Goal: Information Seeking & Learning: Check status

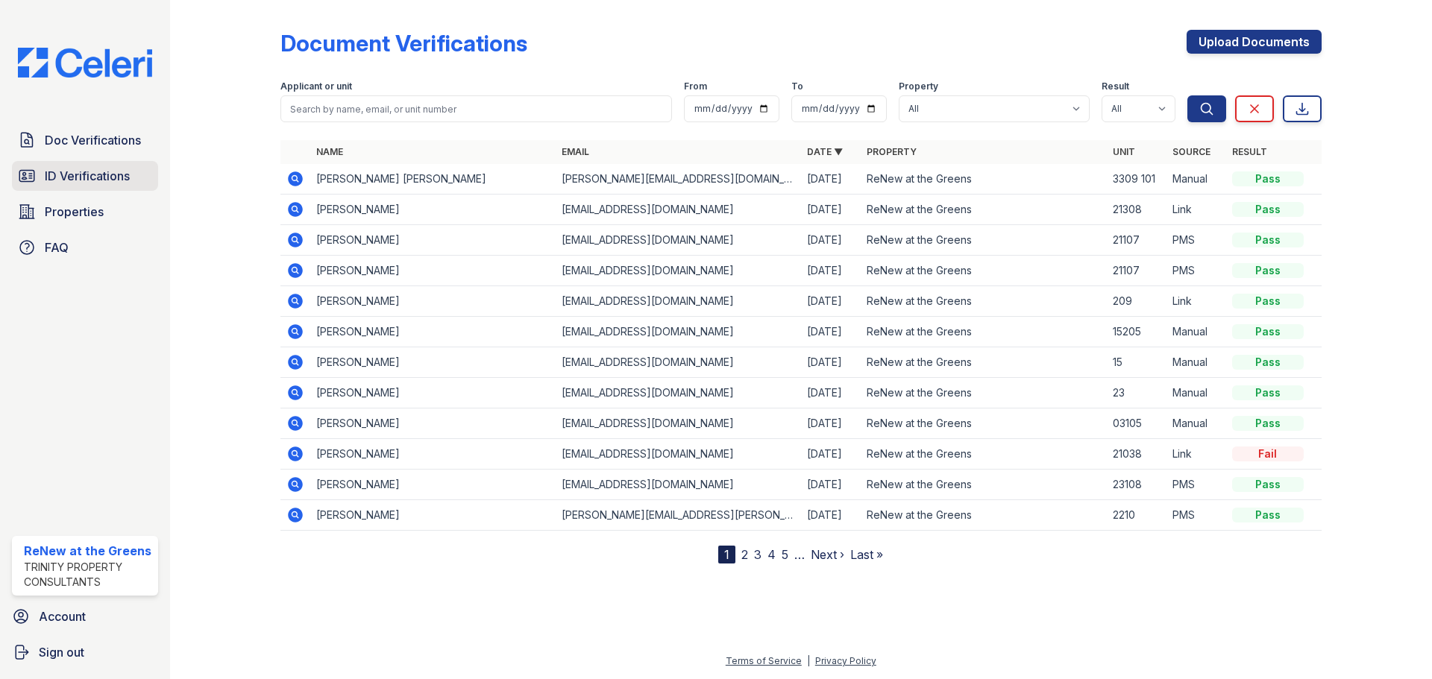
click at [72, 175] on span "ID Verifications" at bounding box center [87, 176] width 85 height 18
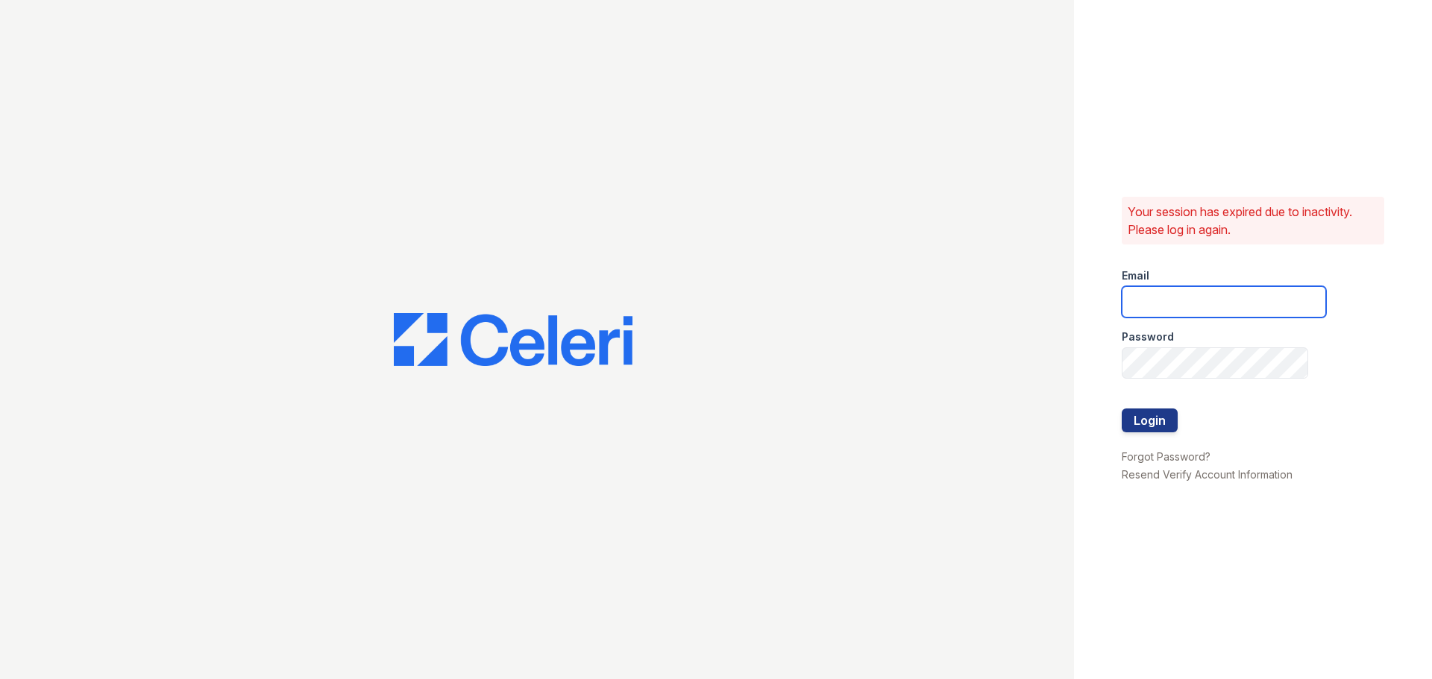
click at [1213, 298] on input "email" at bounding box center [1223, 301] width 204 height 31
type input "renewatthegreens@trinity-pm.com"
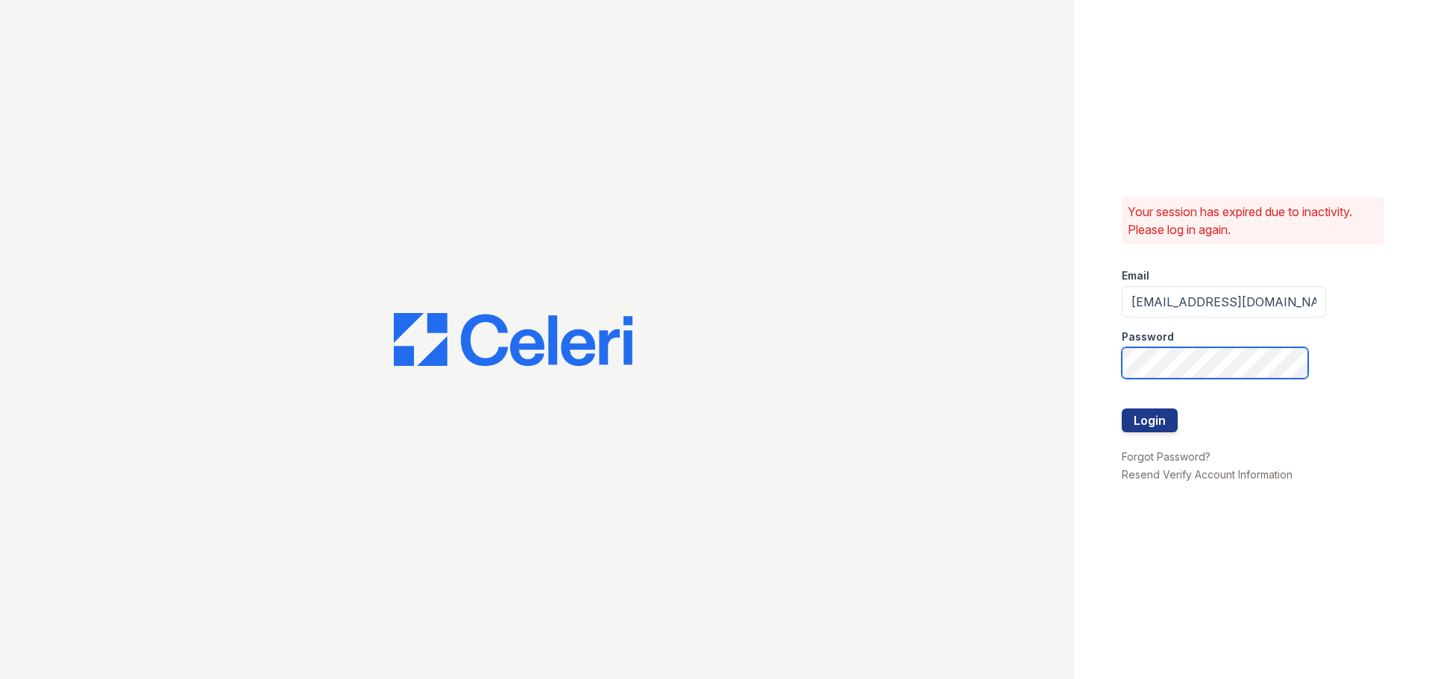
click at [1121, 409] on button "Login" at bounding box center [1149, 421] width 56 height 24
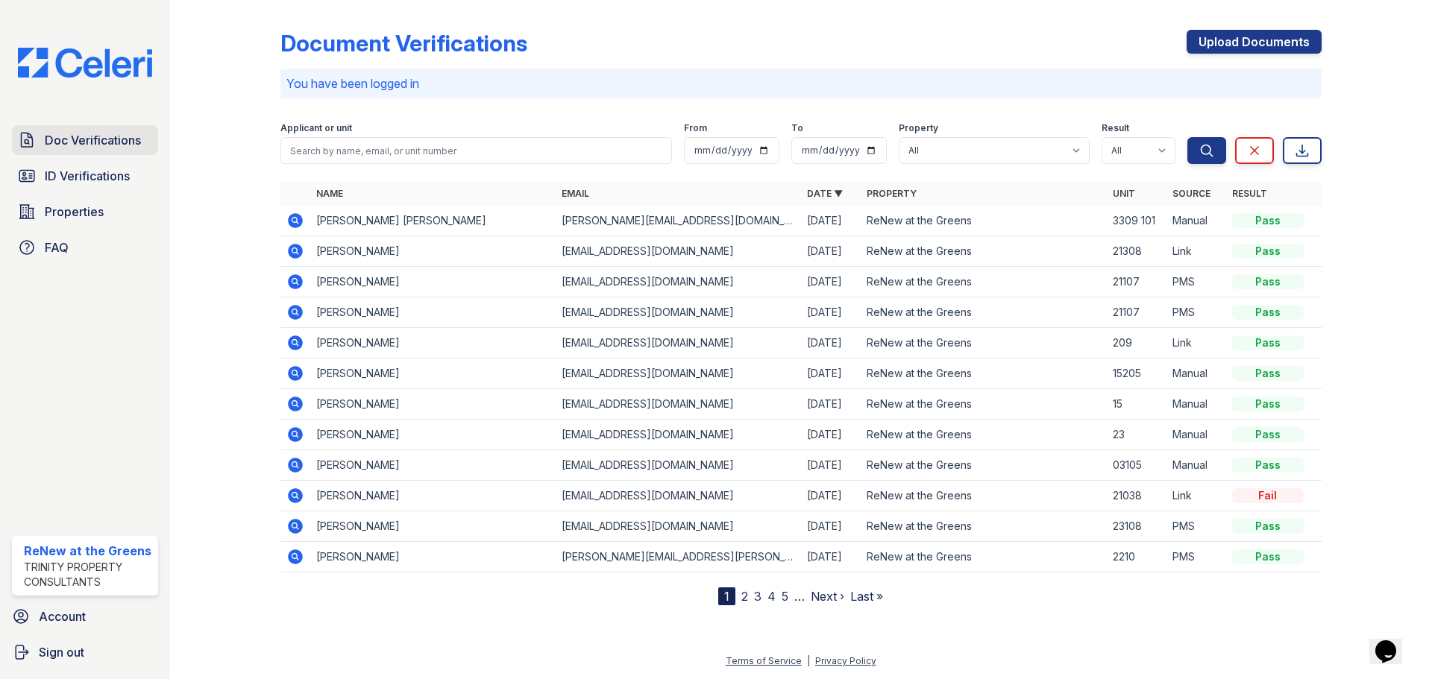
click at [89, 138] on span "Doc Verifications" at bounding box center [93, 140] width 96 height 18
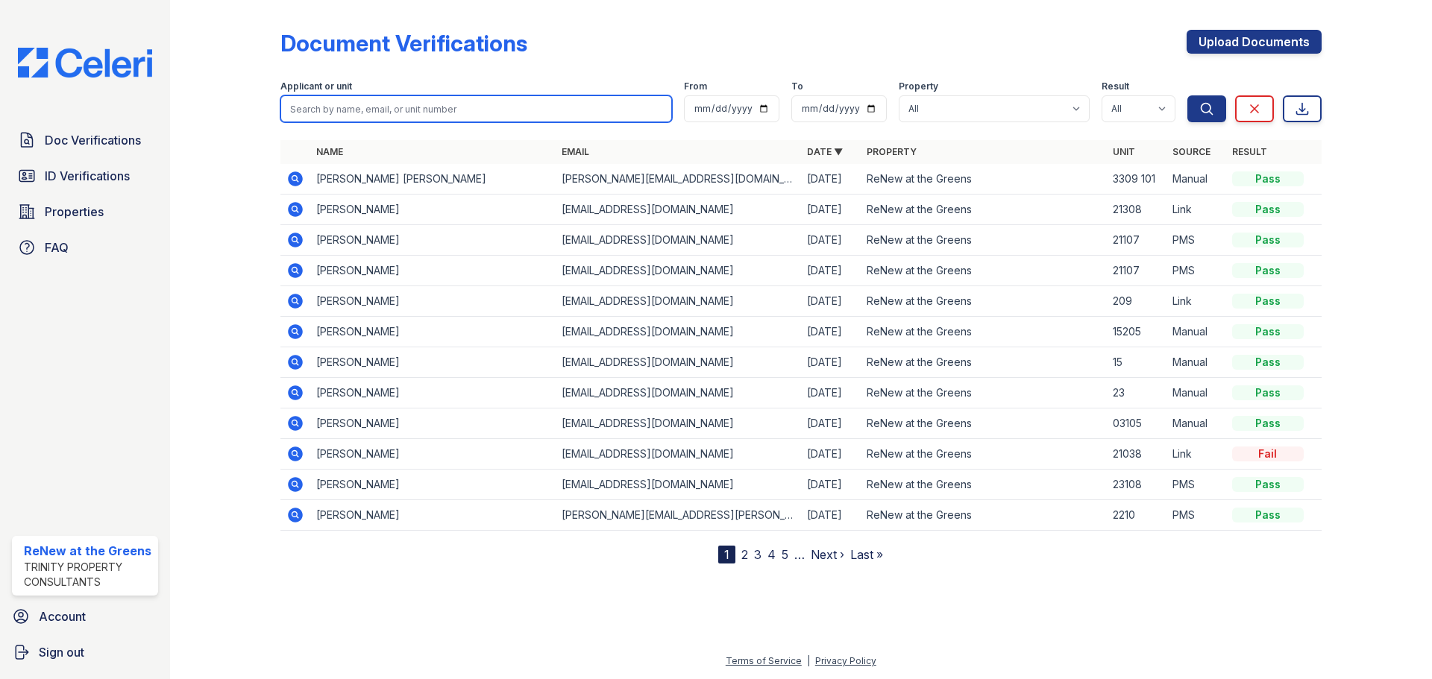
click at [377, 116] on input "search" at bounding box center [475, 108] width 391 height 27
type input "anastacia"
click at [1187, 95] on button "Search" at bounding box center [1206, 108] width 39 height 27
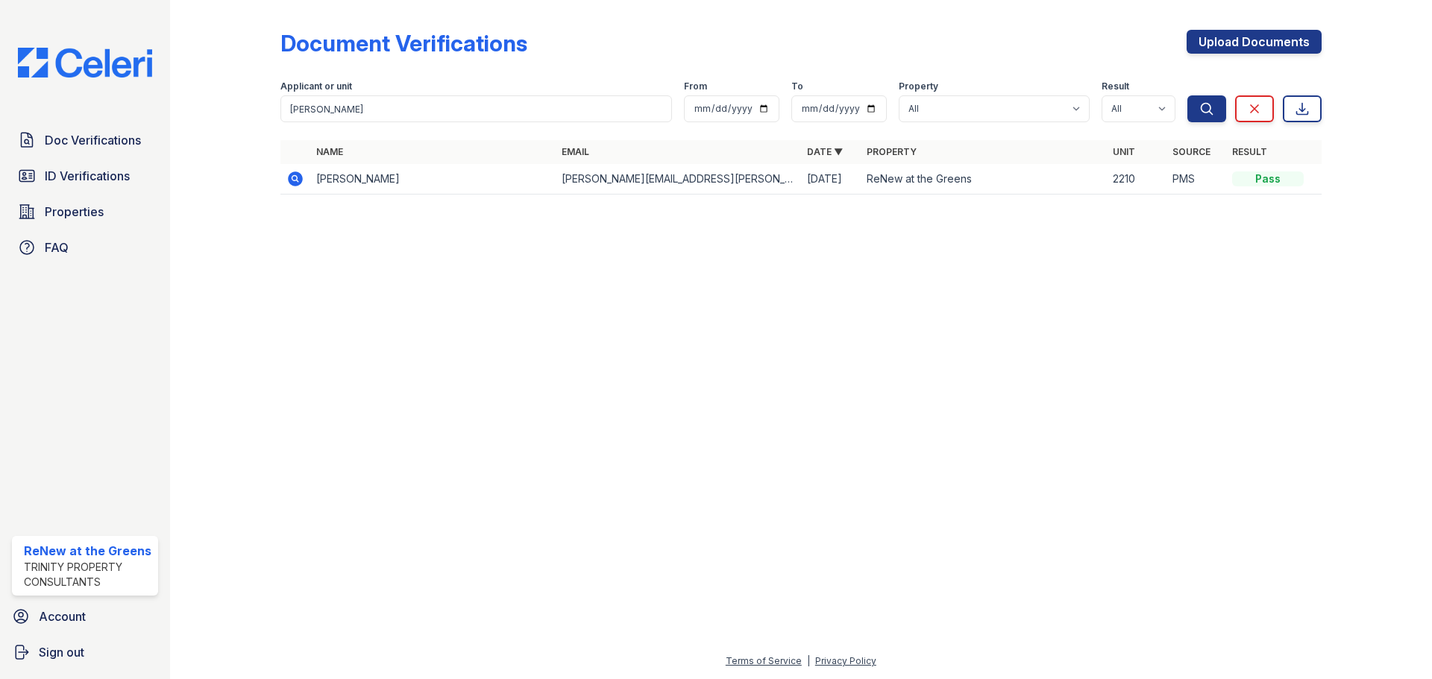
click at [301, 179] on icon at bounding box center [295, 179] width 15 height 15
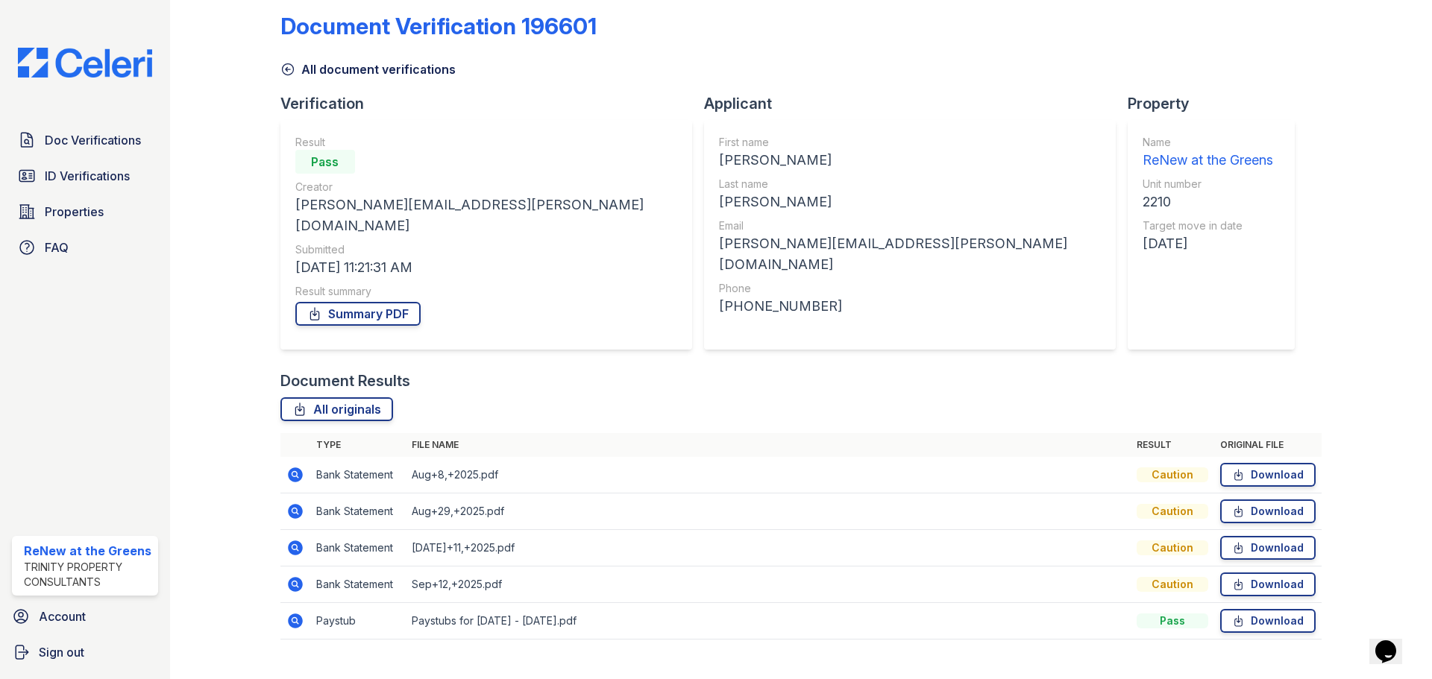
scroll to position [22, 0]
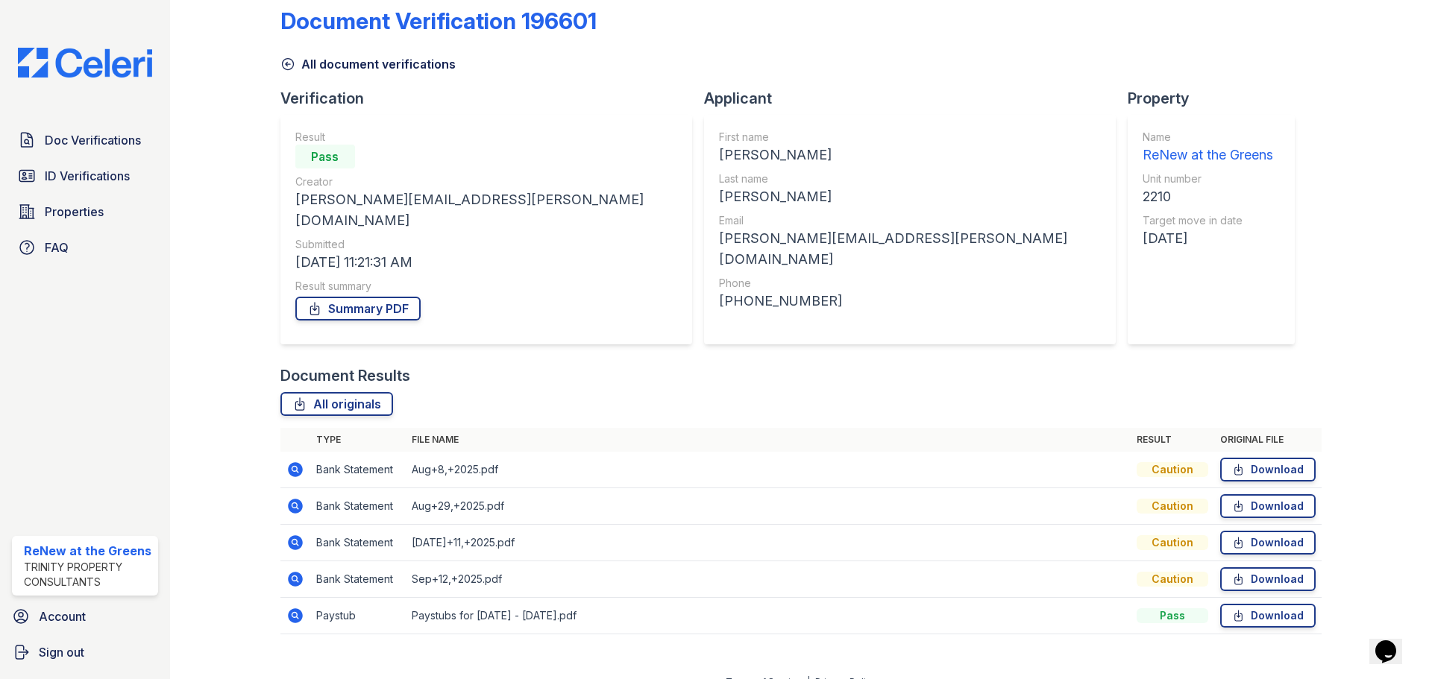
click at [296, 462] on icon at bounding box center [295, 469] width 15 height 15
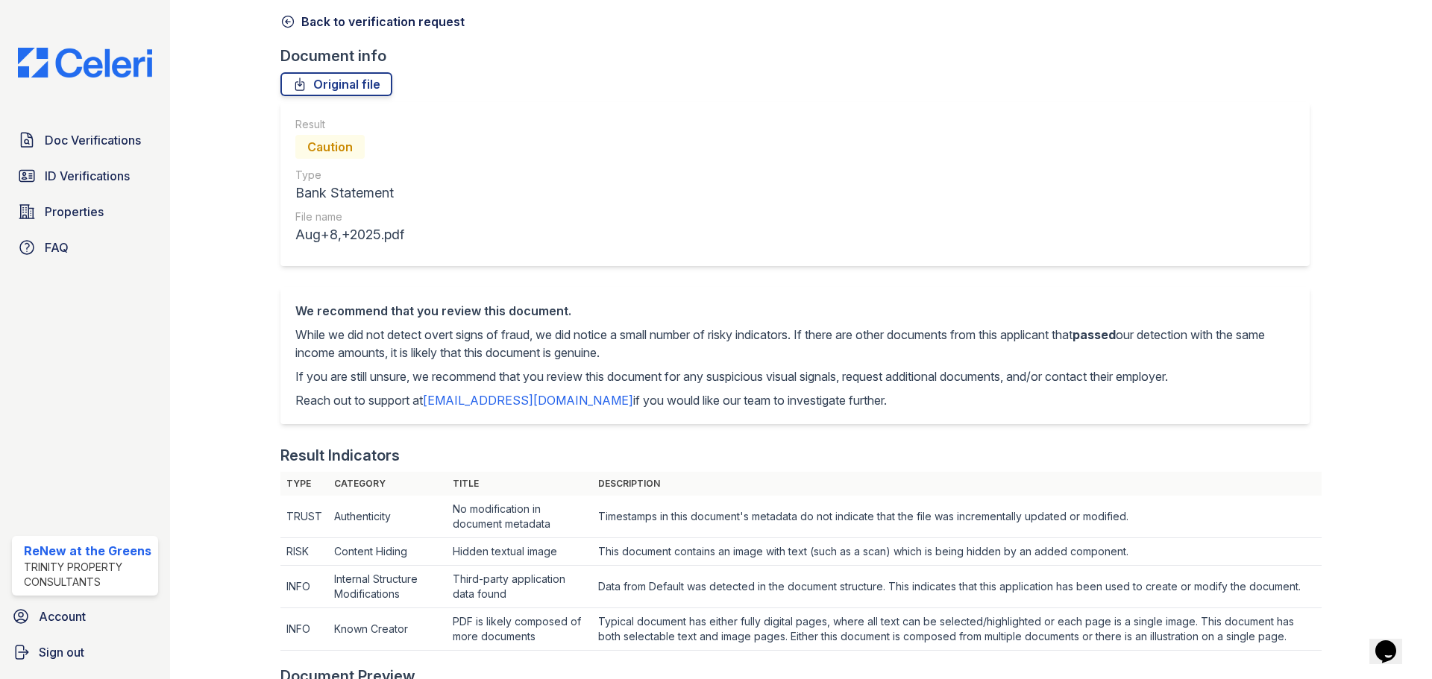
scroll to position [63, 0]
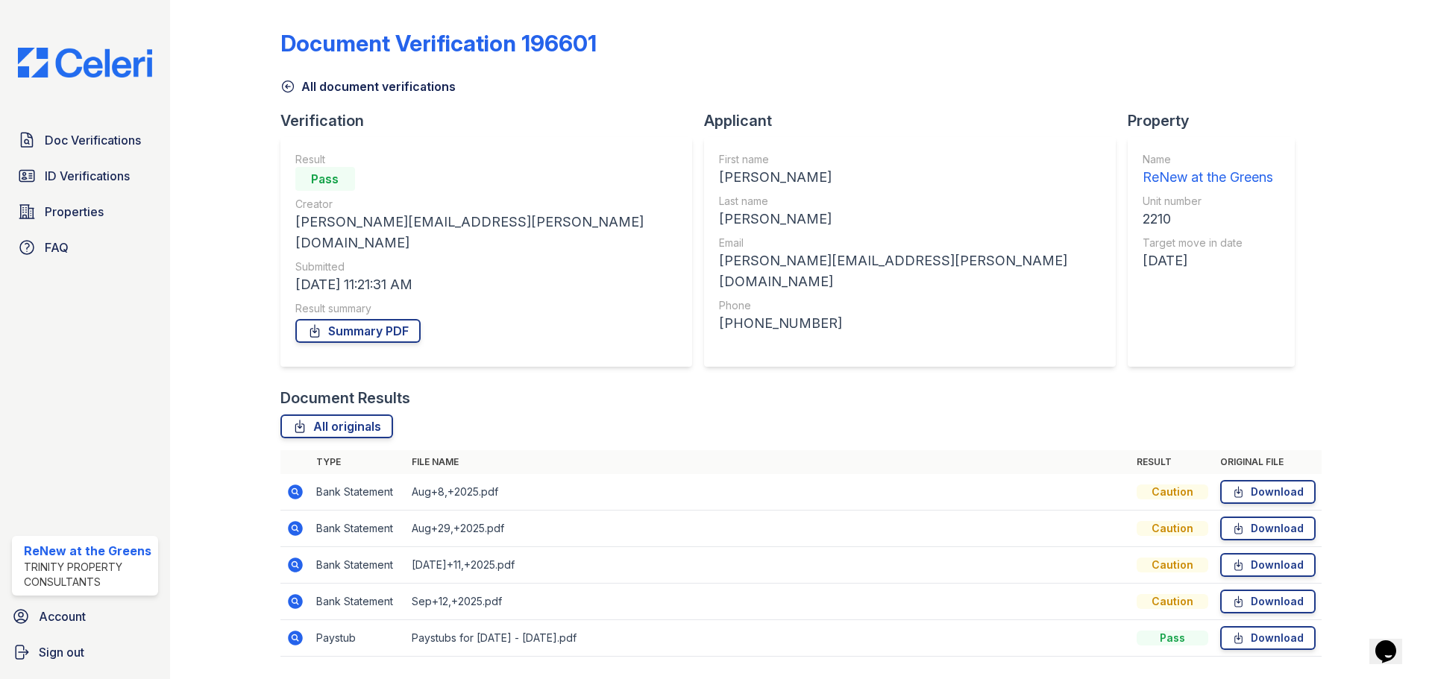
click at [295, 629] on icon at bounding box center [295, 638] width 18 height 18
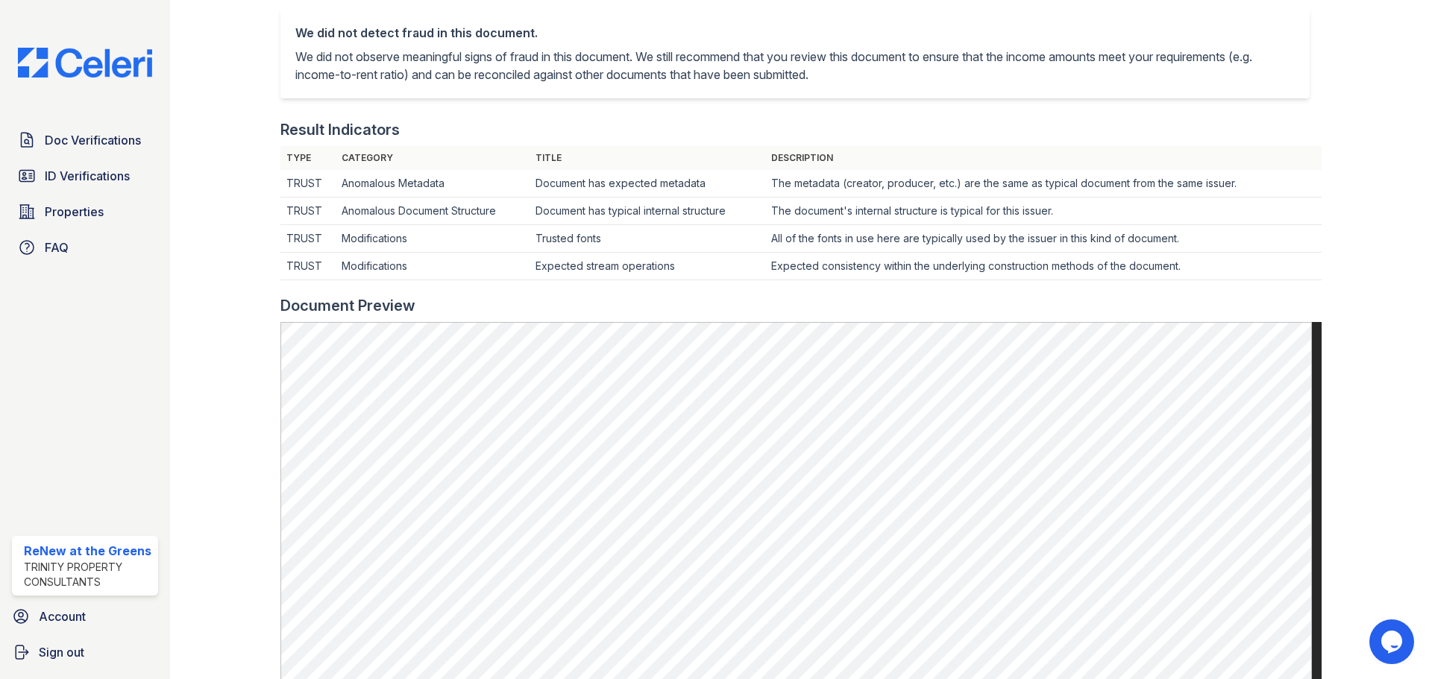
scroll to position [119, 0]
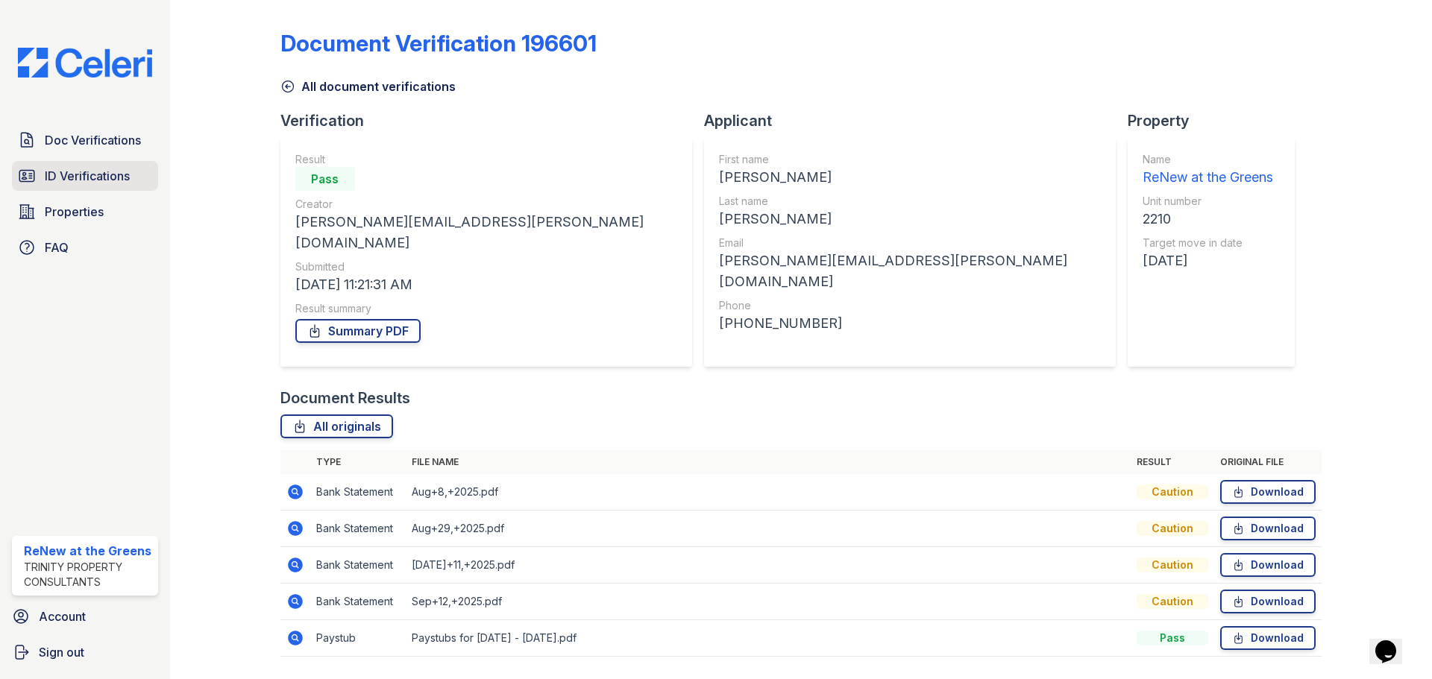
click at [94, 177] on span "ID Verifications" at bounding box center [87, 176] width 85 height 18
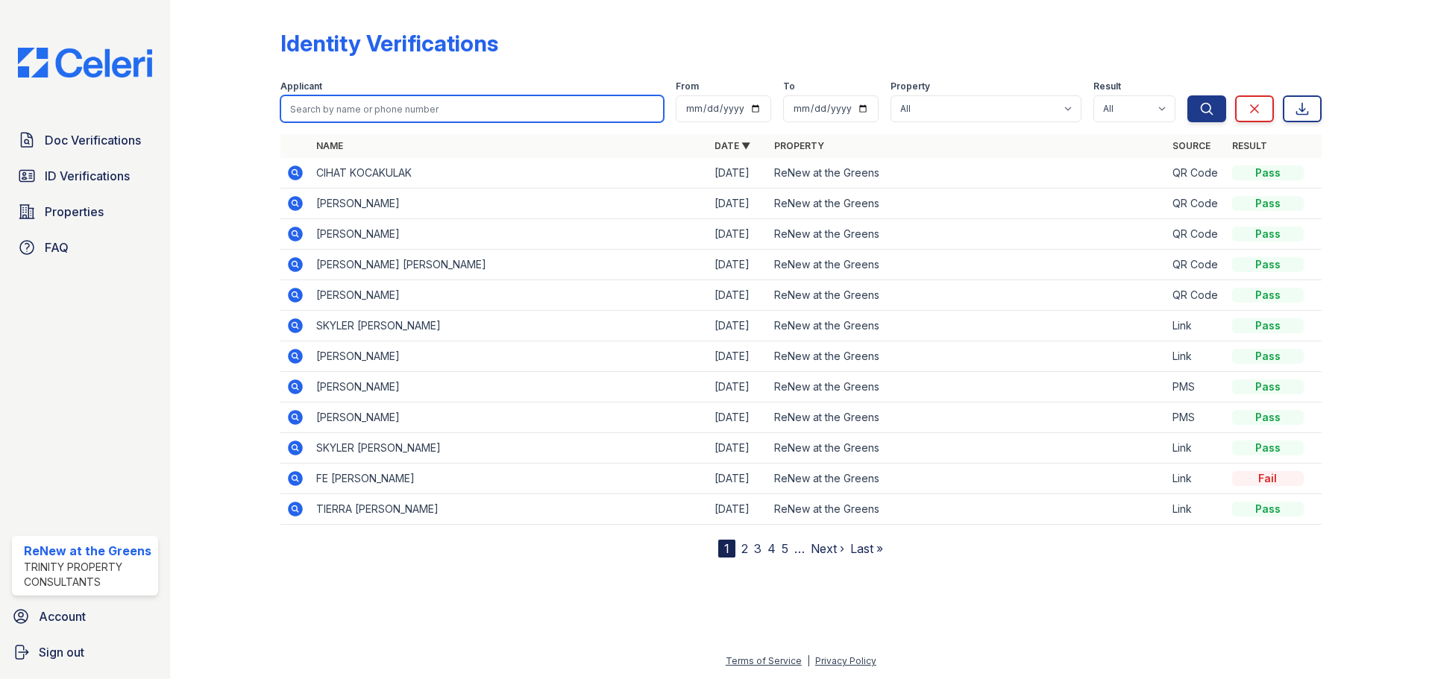
click at [412, 107] on input "search" at bounding box center [471, 108] width 383 height 27
type input "anastacia"
click at [1187, 95] on button "Search" at bounding box center [1206, 108] width 39 height 27
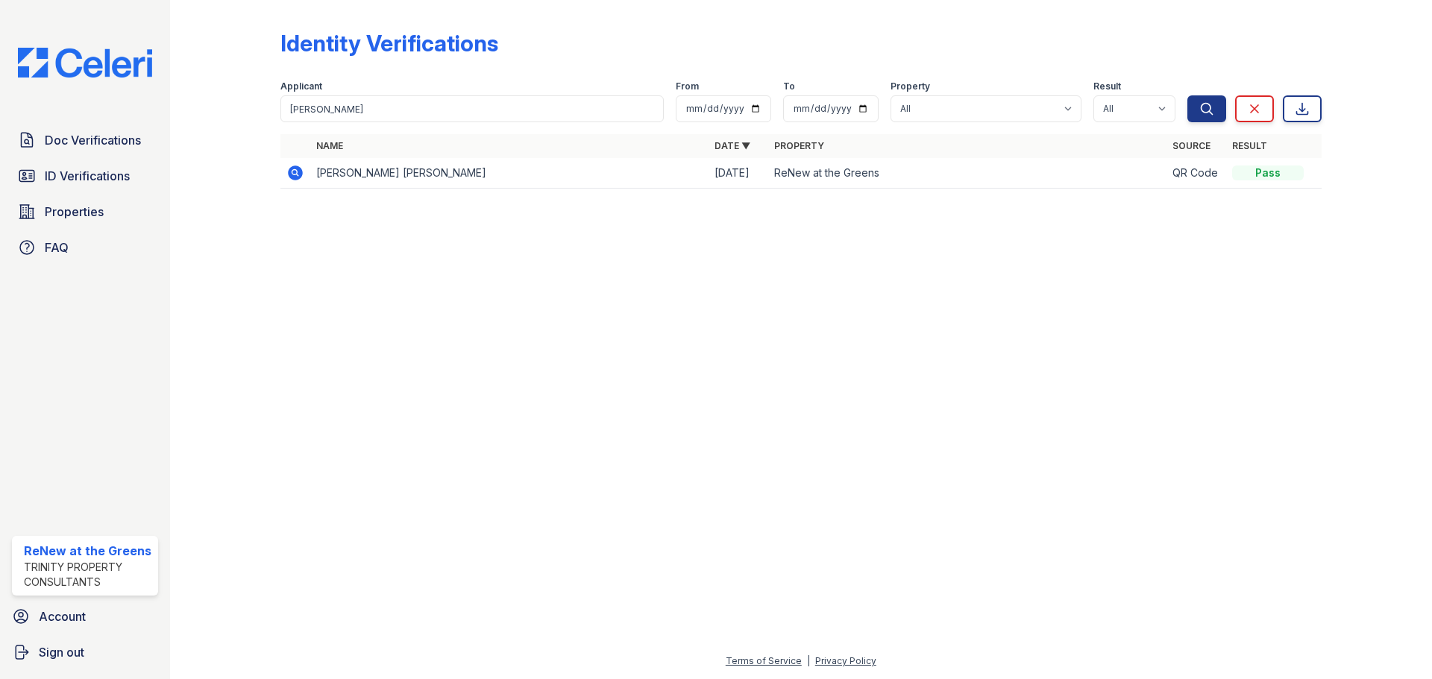
click at [295, 177] on icon at bounding box center [295, 173] width 15 height 15
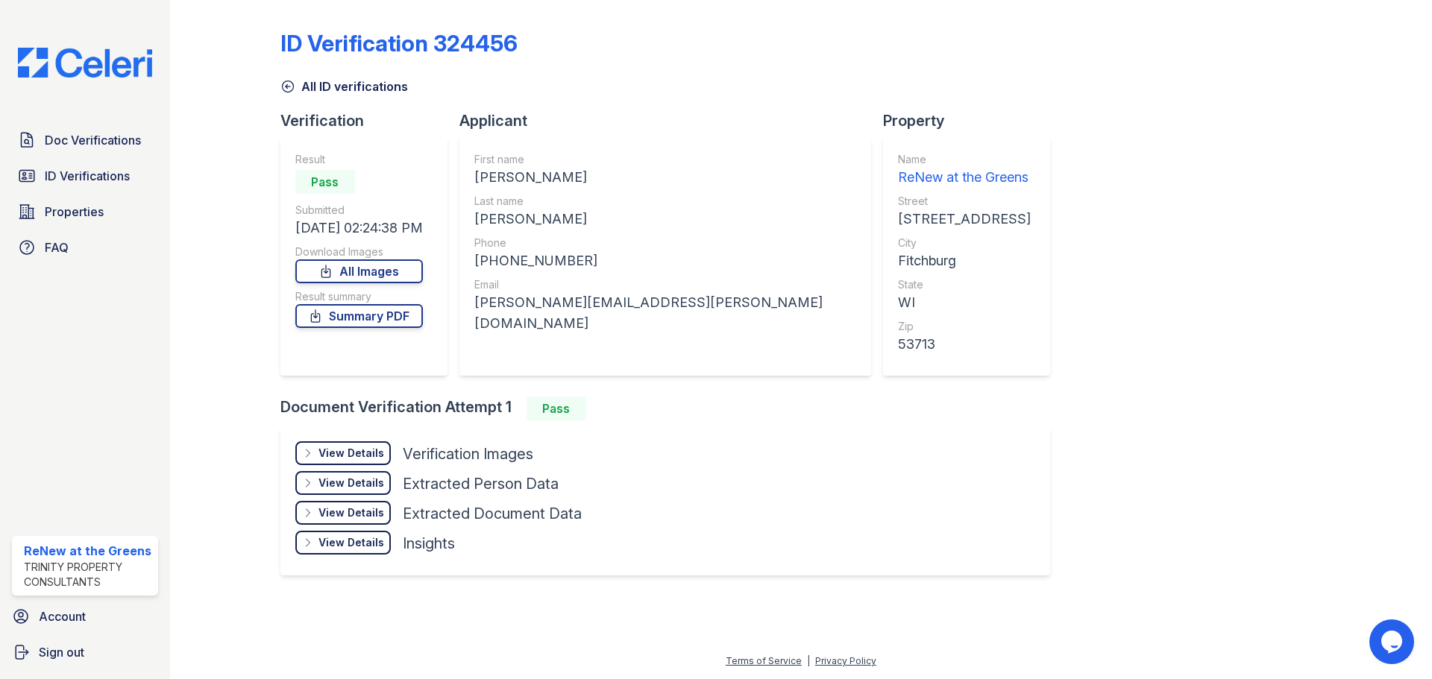
click at [357, 450] on div "View Details" at bounding box center [351, 453] width 66 height 15
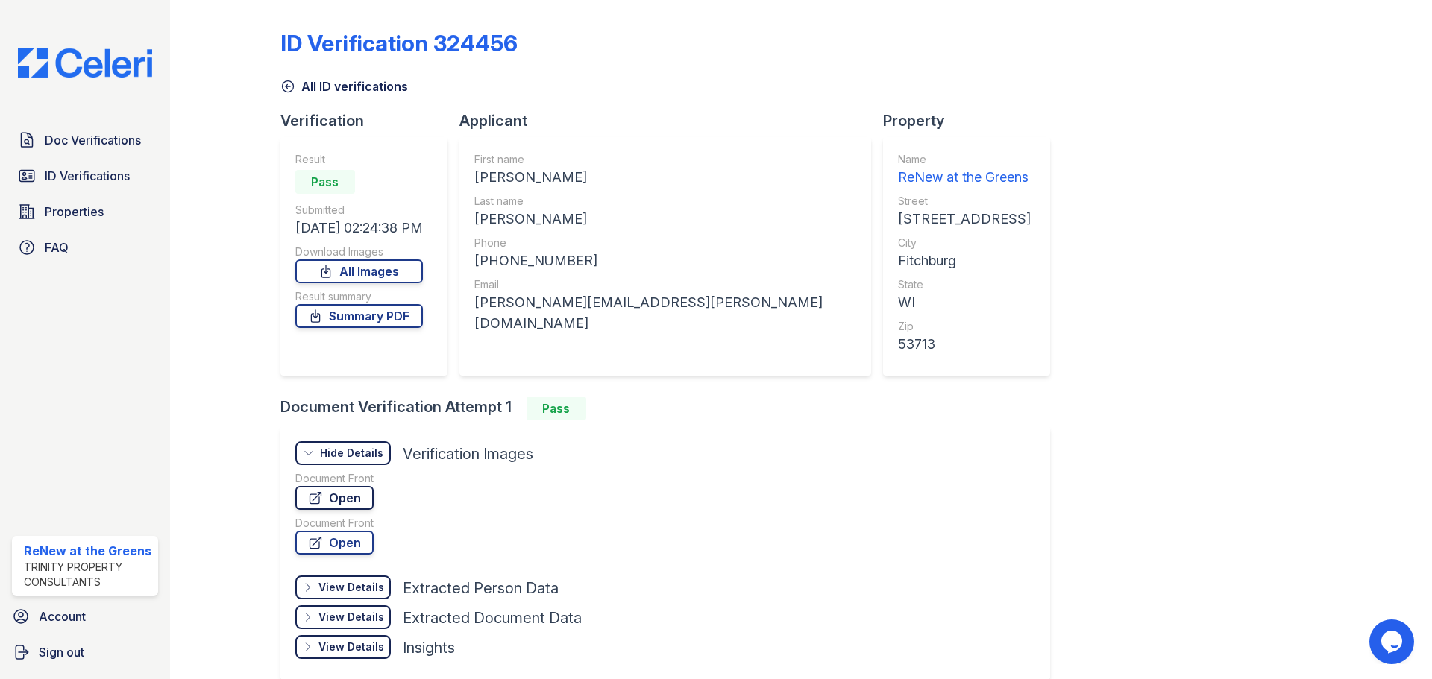
click at [345, 497] on link "Open" at bounding box center [334, 498] width 78 height 24
click at [326, 545] on link "Open" at bounding box center [334, 543] width 78 height 24
